Goal: Information Seeking & Learning: Check status

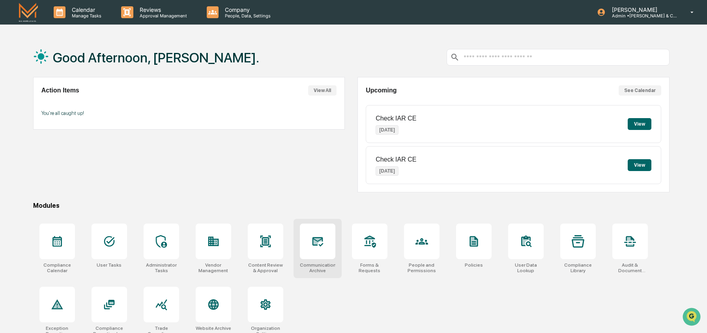
click at [314, 238] on icon at bounding box center [317, 241] width 8 height 6
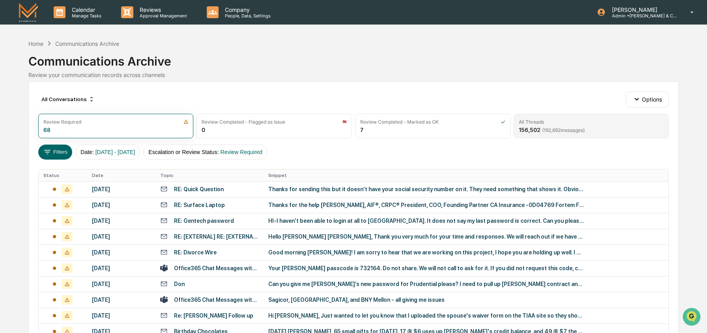
click at [568, 126] on div "156,502 ( 192,692 messages)" at bounding box center [552, 129] width 66 height 7
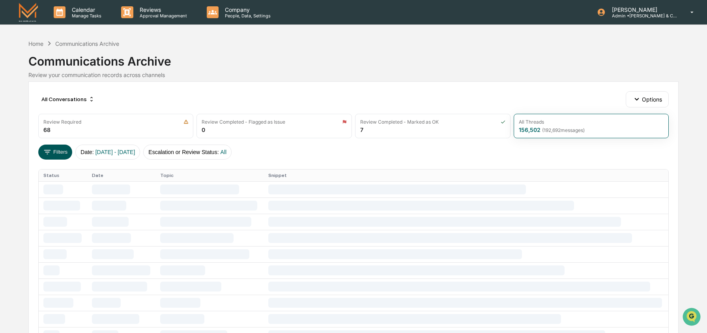
click at [52, 150] on button "Filters" at bounding box center [55, 151] width 34 height 15
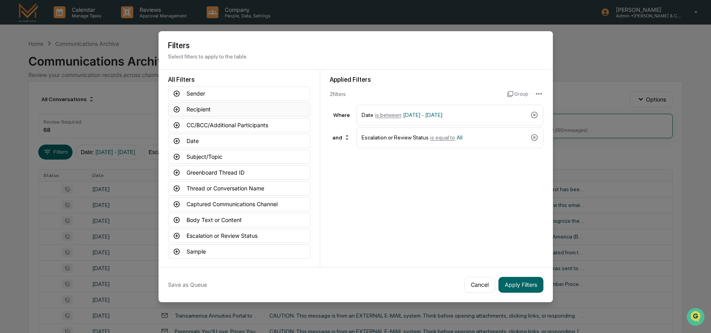
click at [208, 112] on button "Recipient" at bounding box center [239, 109] width 142 height 14
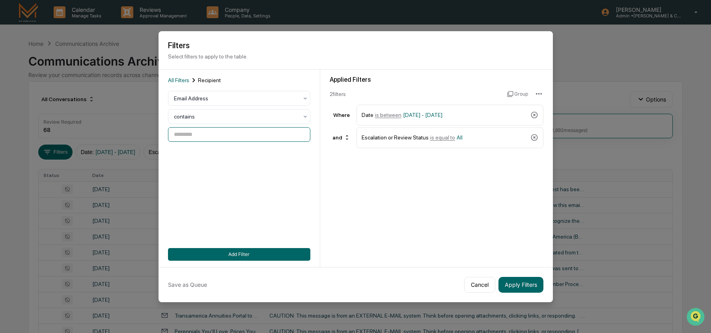
click at [206, 135] on input at bounding box center [239, 134] width 142 height 15
click at [226, 133] on input at bounding box center [239, 134] width 142 height 15
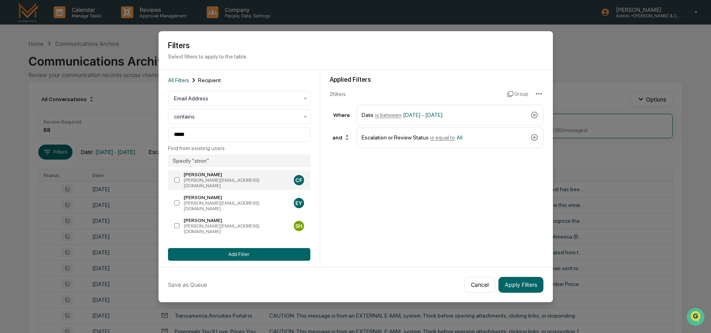
type input "**********"
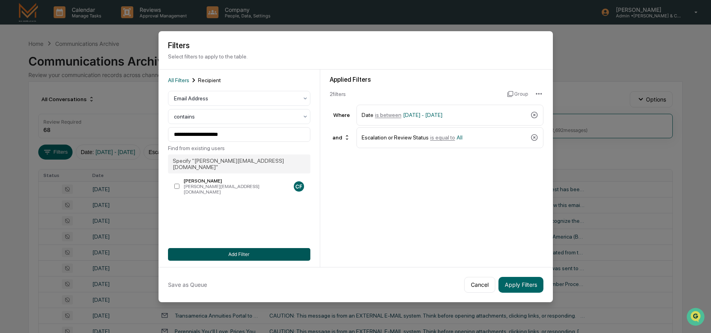
click at [236, 256] on button "Add Filter" at bounding box center [239, 254] width 142 height 13
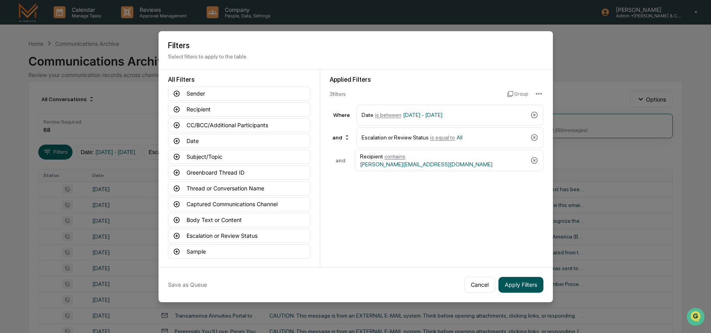
click at [526, 282] on button "Apply Filters" at bounding box center [521, 285] width 45 height 16
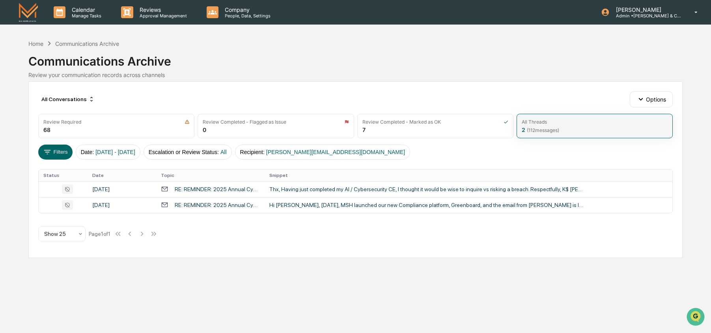
click at [529, 127] on span "( 112 messages)" at bounding box center [543, 130] width 32 height 6
click at [53, 155] on button "Filters" at bounding box center [55, 151] width 34 height 15
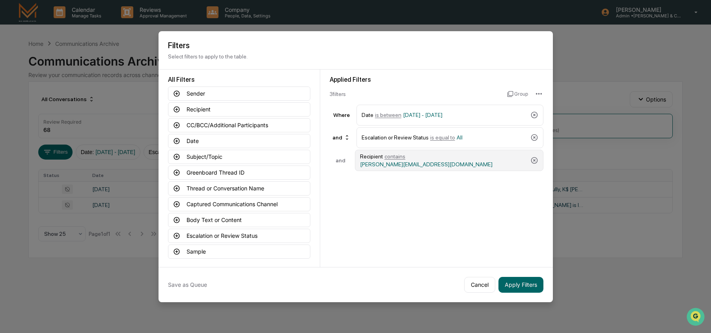
click at [398, 159] on span "contains" at bounding box center [395, 156] width 21 height 6
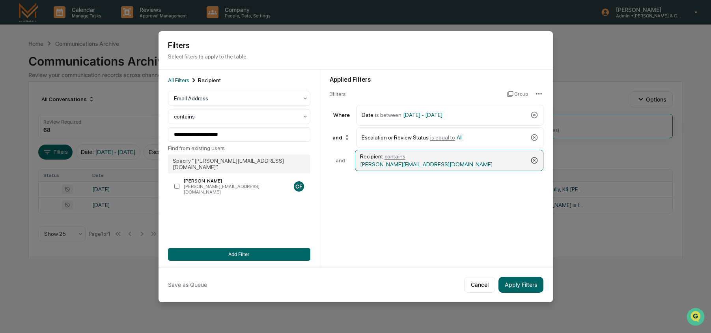
click at [537, 161] on icon at bounding box center [535, 160] width 8 height 8
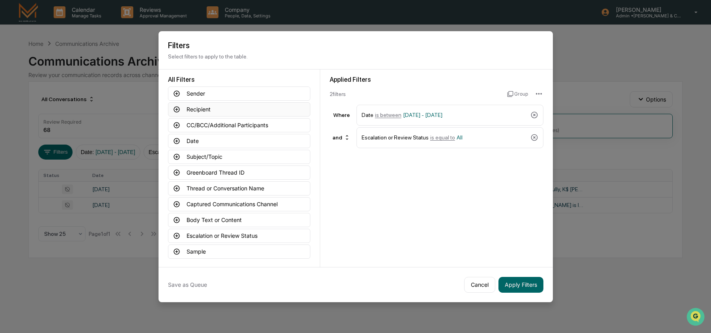
click at [220, 109] on button "Recipient" at bounding box center [239, 109] width 142 height 14
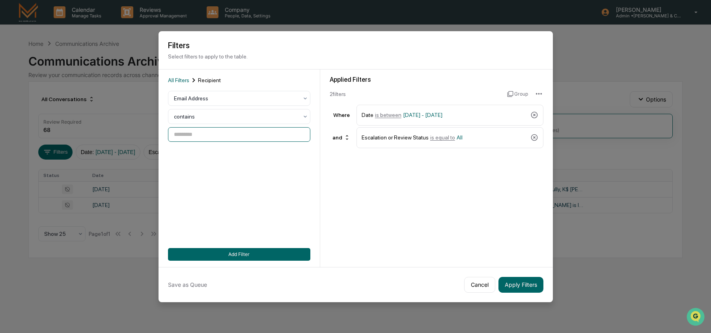
click at [211, 135] on input at bounding box center [239, 134] width 142 height 15
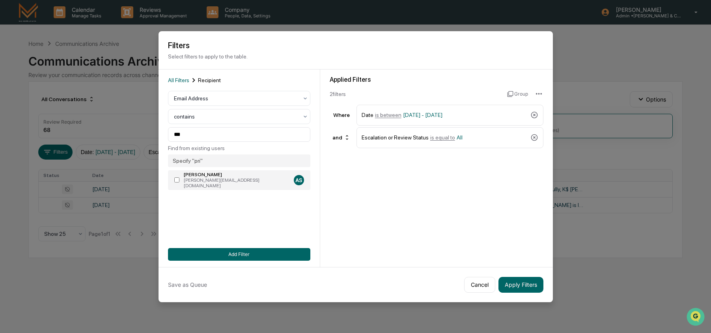
click at [187, 179] on div "[PERSON_NAME][EMAIL_ADDRESS][DOMAIN_NAME]" at bounding box center [237, 182] width 107 height 11
type input "**********"
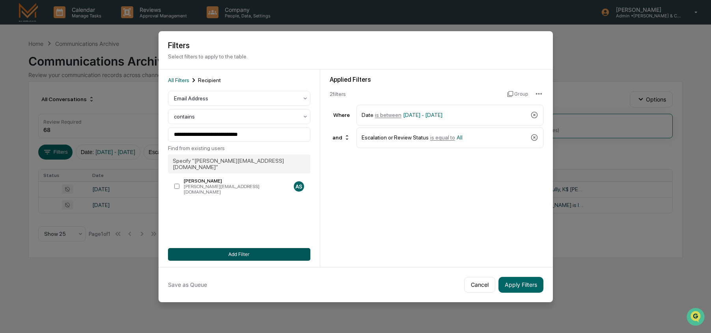
click at [232, 254] on button "Add Filter" at bounding box center [239, 254] width 142 height 13
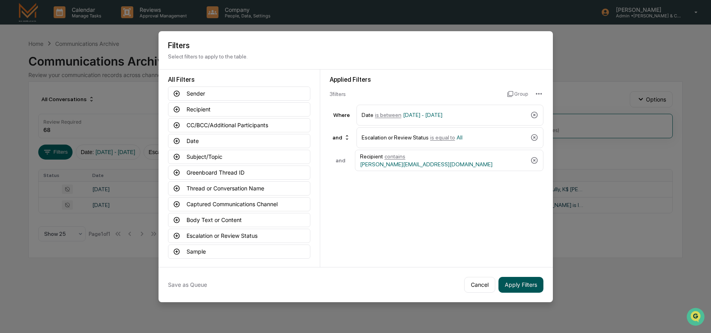
click at [533, 289] on button "Apply Filters" at bounding box center [521, 285] width 45 height 16
